Goal: Task Accomplishment & Management: Manage account settings

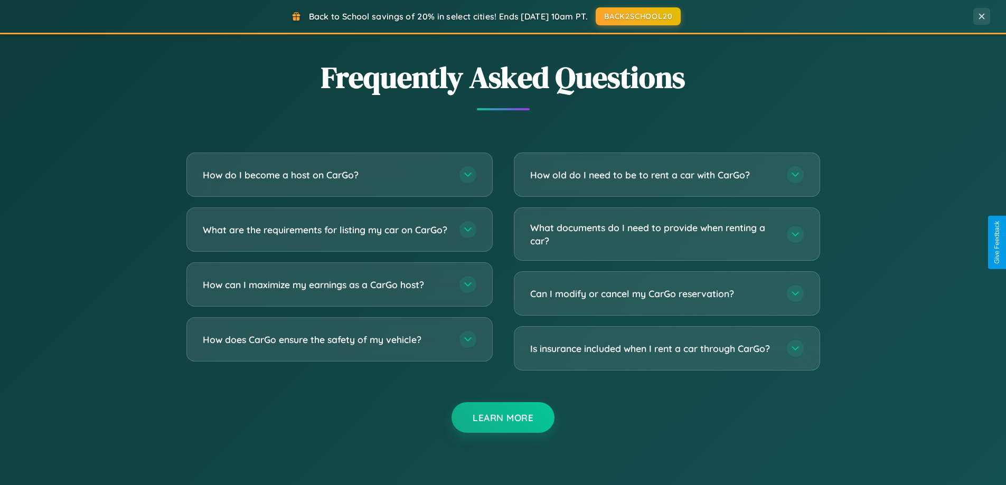
scroll to position [2032, 0]
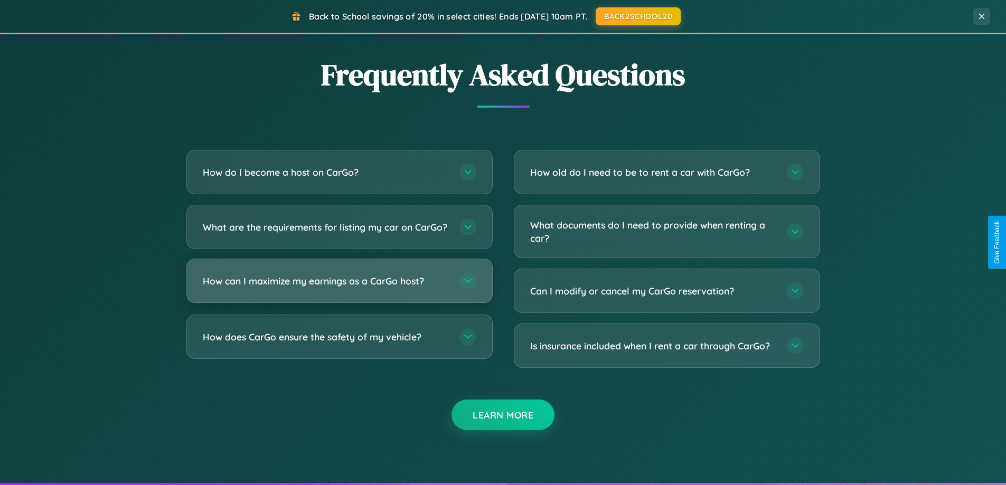
click at [339, 288] on h3 "How can I maximize my earnings as a CarGo host?" at bounding box center [326, 281] width 246 height 13
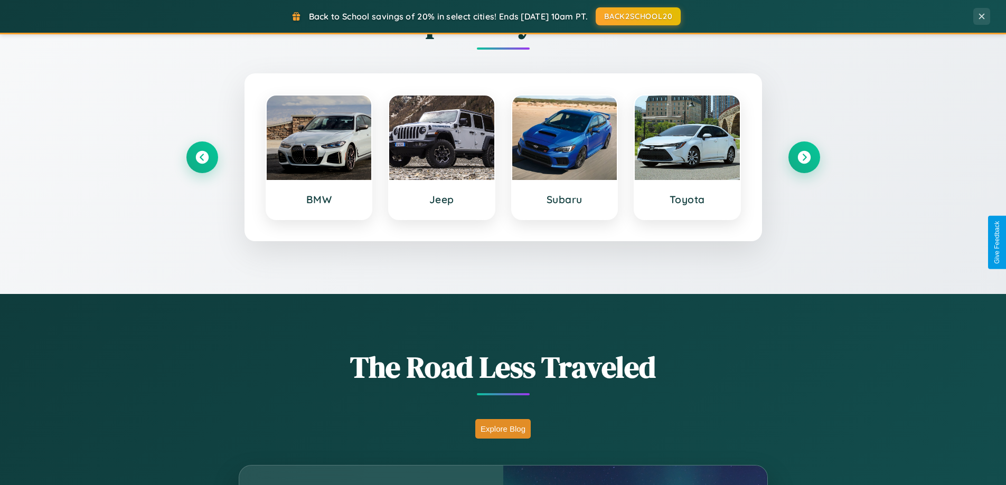
scroll to position [0, 0]
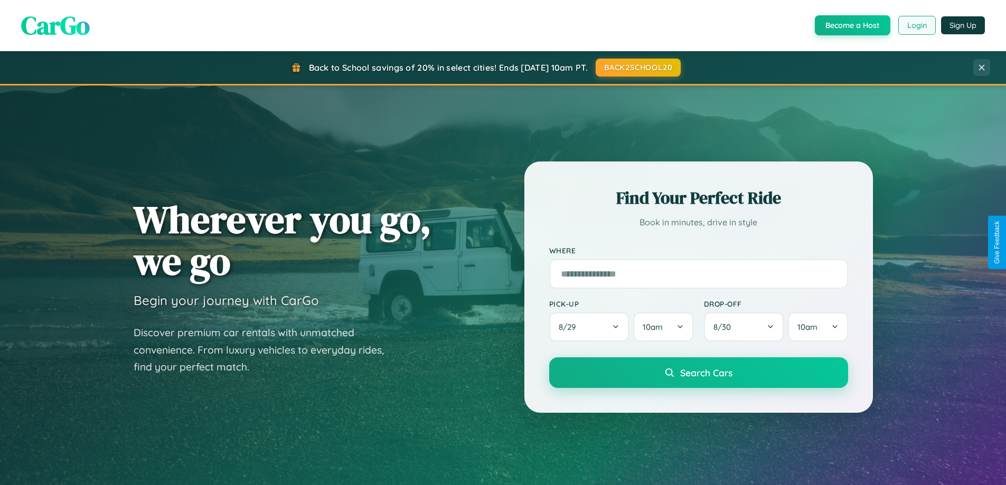
click at [916, 25] on button "Login" at bounding box center [916, 25] width 37 height 19
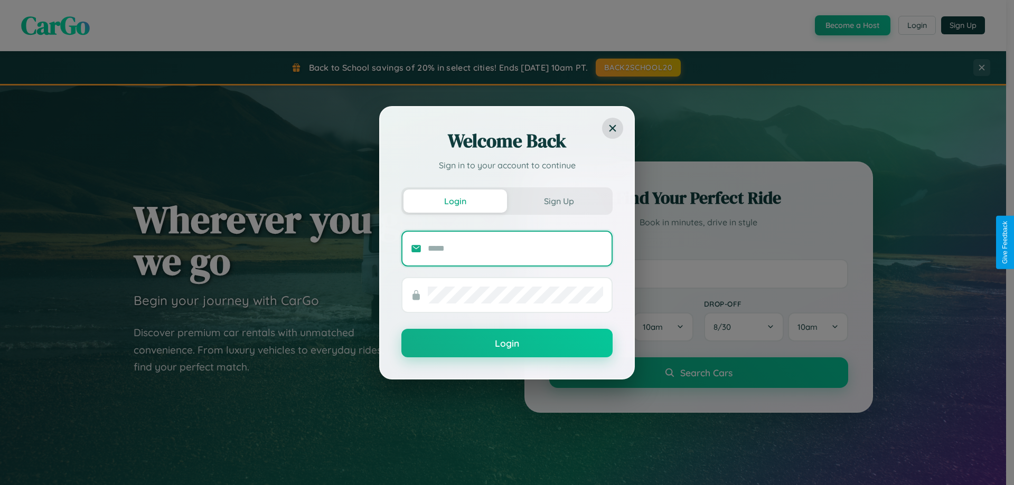
click at [515, 248] on input "text" at bounding box center [515, 248] width 175 height 17
type input "**********"
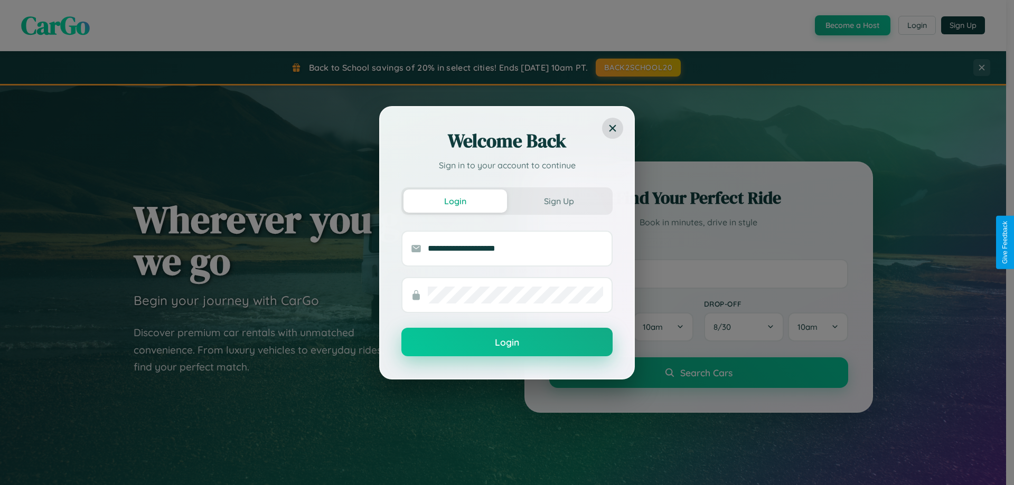
click at [507, 343] on button "Login" at bounding box center [506, 342] width 211 height 29
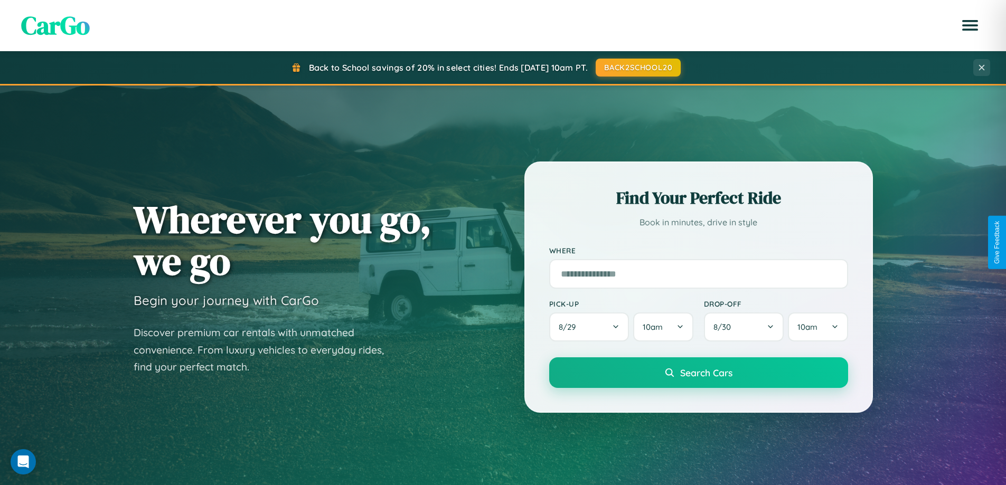
scroll to position [727, 0]
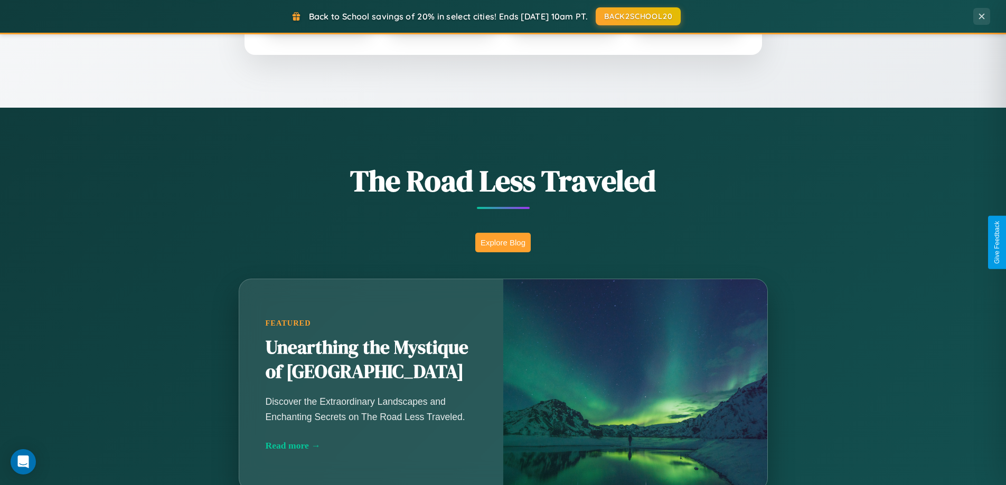
click at [503, 242] on button "Explore Blog" at bounding box center [502, 243] width 55 height 20
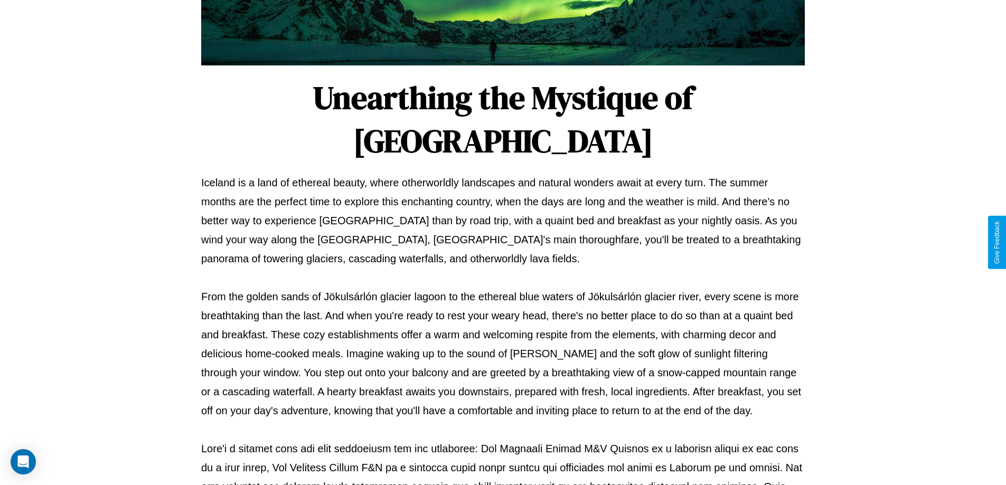
scroll to position [342, 0]
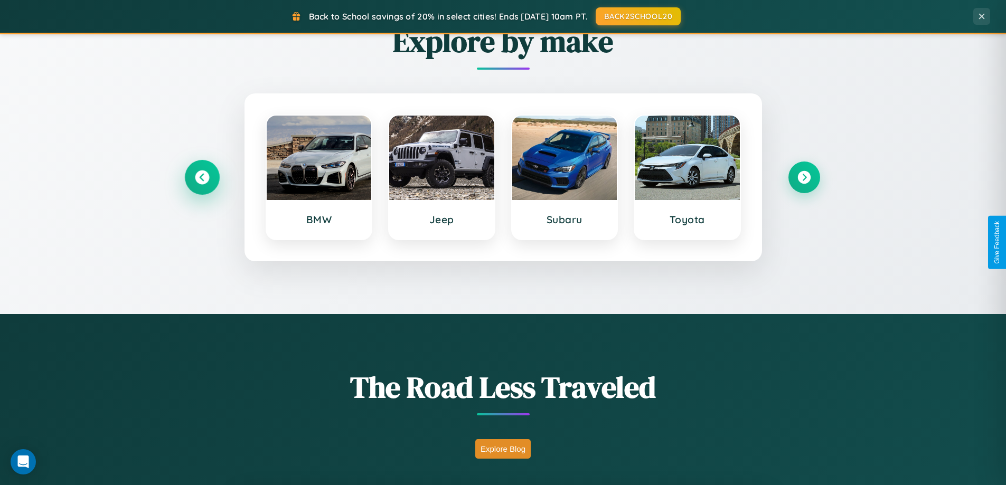
scroll to position [455, 0]
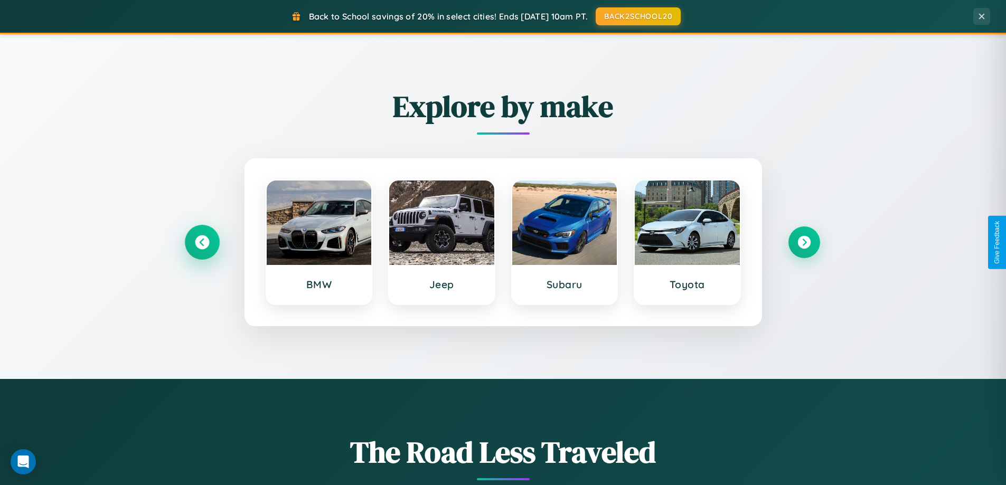
click at [202, 242] on icon at bounding box center [202, 243] width 14 height 14
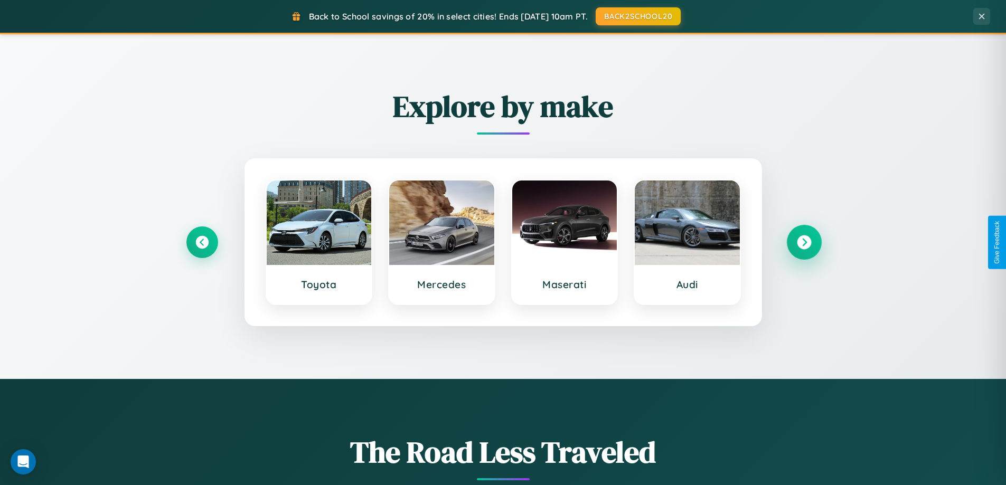
click at [804, 242] on icon at bounding box center [804, 243] width 14 height 14
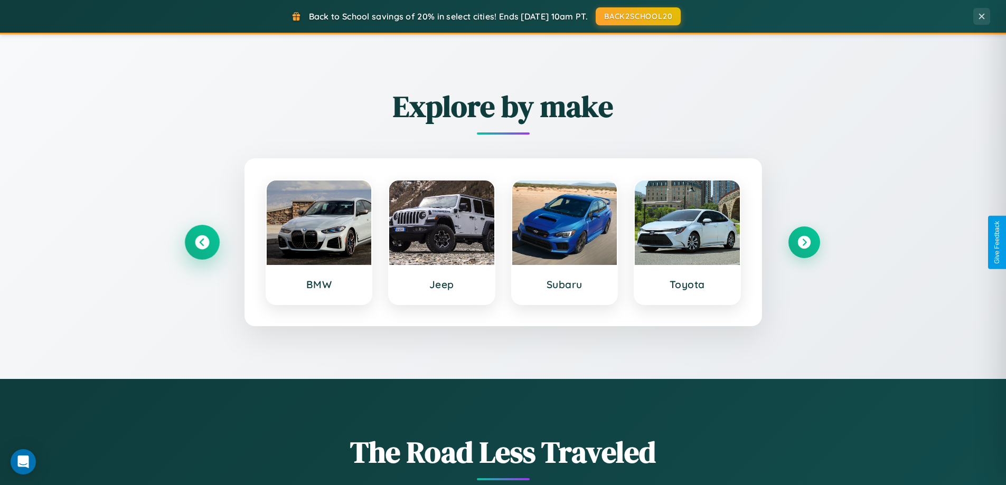
click at [202, 242] on icon at bounding box center [202, 243] width 14 height 14
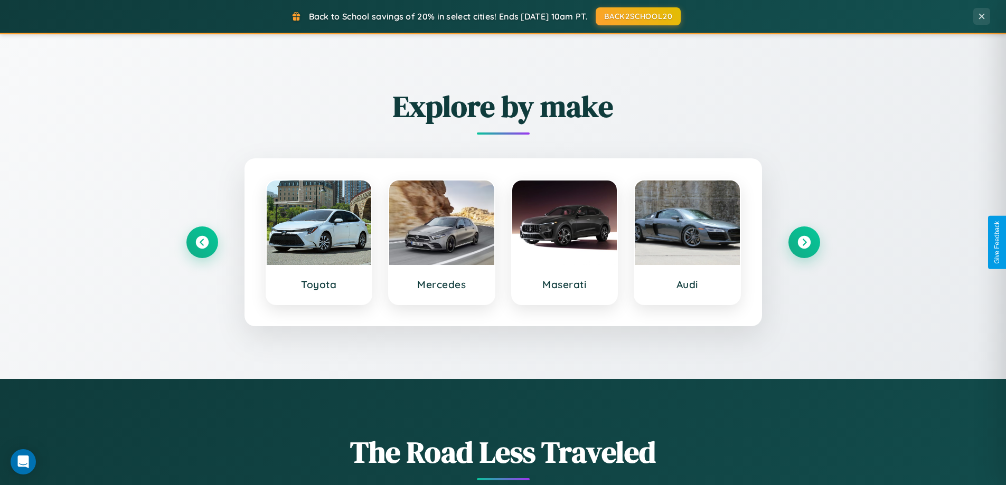
scroll to position [0, 0]
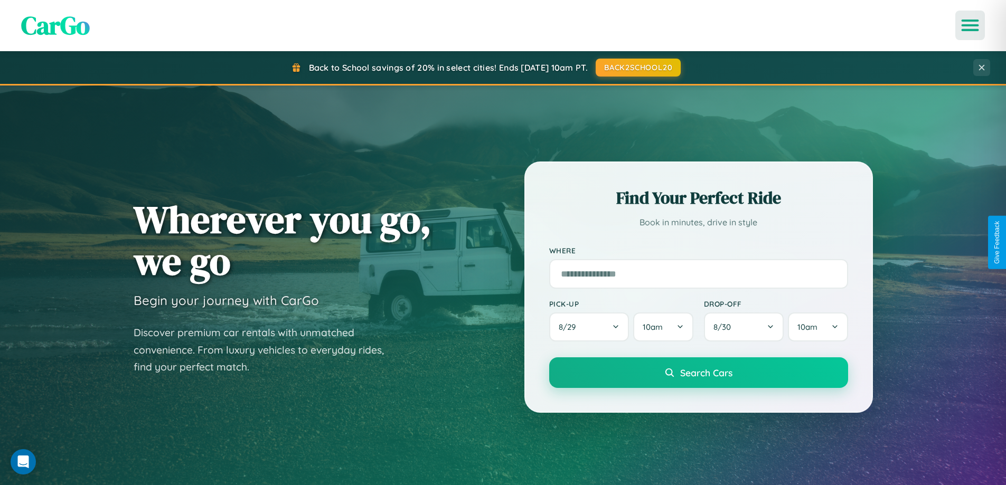
click at [970, 25] on icon "Open menu" at bounding box center [970, 26] width 15 height 10
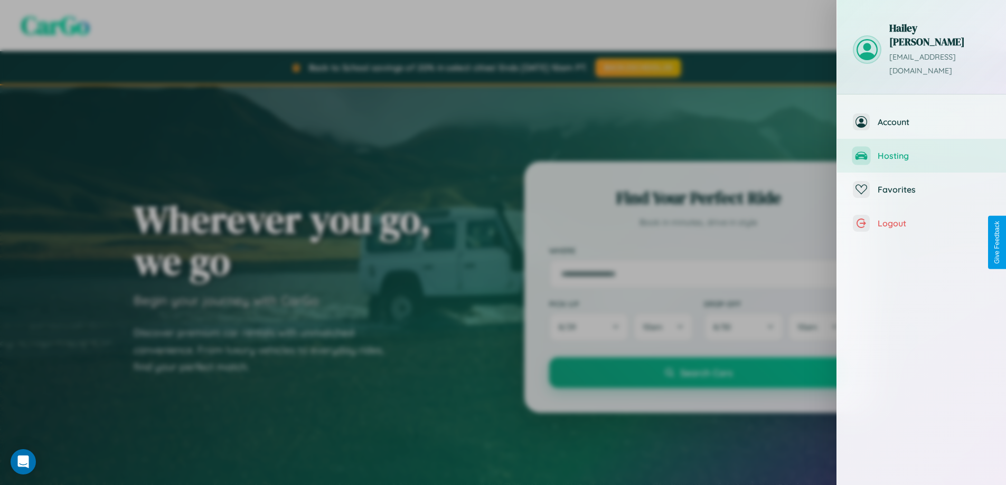
click at [921, 150] on span "Hosting" at bounding box center [934, 155] width 112 height 11
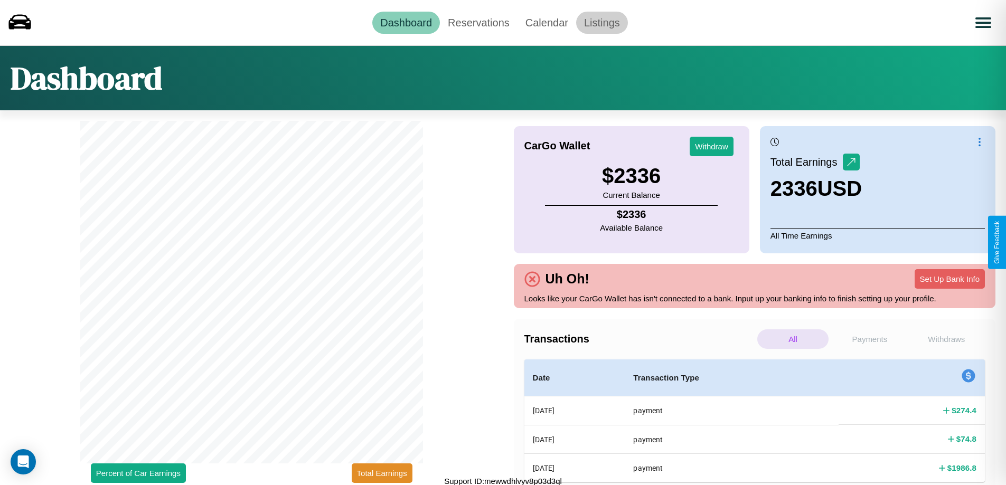
click at [601, 22] on link "Listings" at bounding box center [602, 23] width 52 height 22
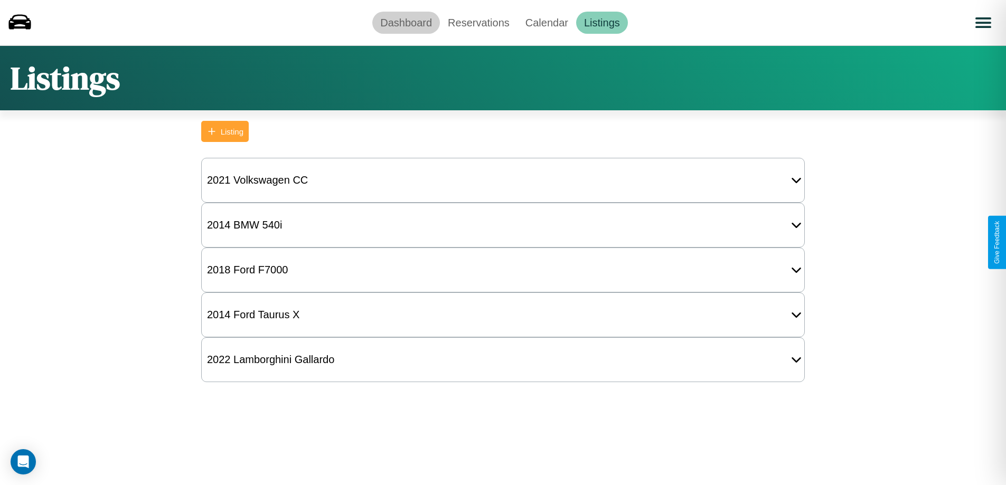
click at [406, 22] on link "Dashboard" at bounding box center [406, 23] width 68 height 22
